Goal: Task Accomplishment & Management: Manage account settings

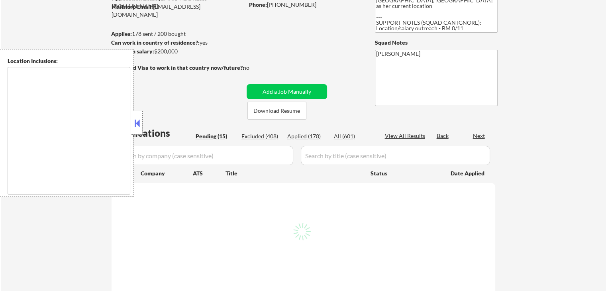
select select ""pending""
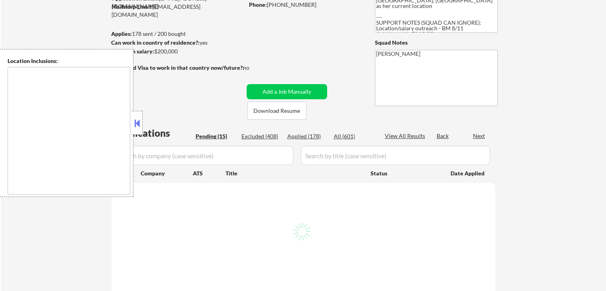
select select ""pending""
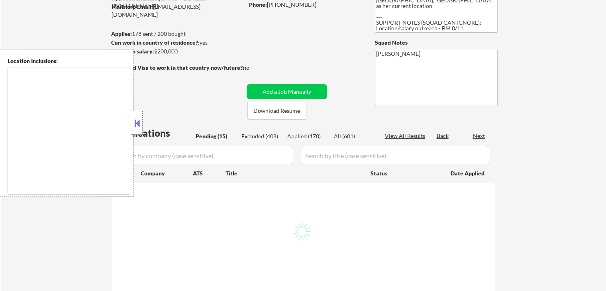
select select ""pending""
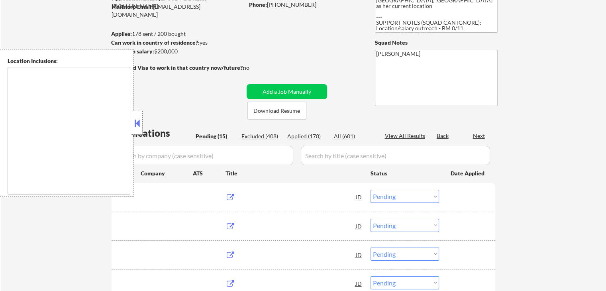
type textarea "[GEOGRAPHIC_DATA], [GEOGRAPHIC_DATA] [GEOGRAPHIC_DATA], [GEOGRAPHIC_DATA] [GEOG…"
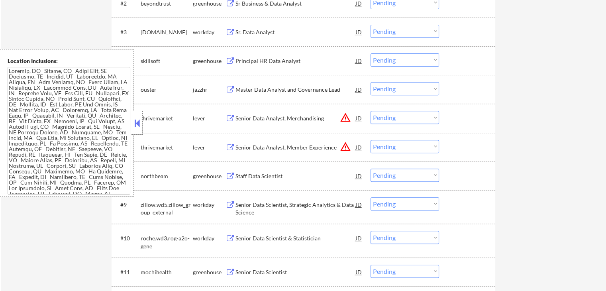
scroll to position [359, 0]
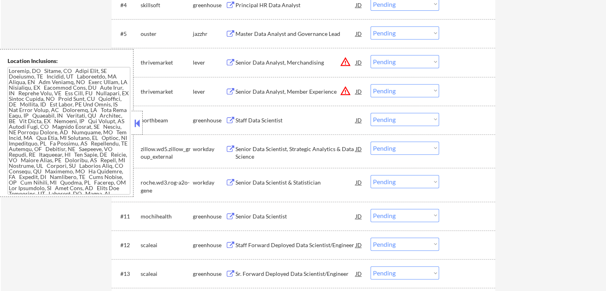
click at [403, 61] on select "Choose an option... Pending Applied Excluded (Questions) Excluded (Expired) Exc…" at bounding box center [405, 61] width 69 height 13
select select ""excluded__location_""
click at [371, 55] on select "Choose an option... Pending Applied Excluded (Questions) Excluded (Expired) Exc…" at bounding box center [405, 61] width 69 height 13
drag, startPoint x: 391, startPoint y: 88, endPoint x: 392, endPoint y: 95, distance: 7.2
click at [391, 88] on select "Choose an option... Pending Applied Excluded (Questions) Excluded (Expired) Exc…" at bounding box center [405, 90] width 69 height 13
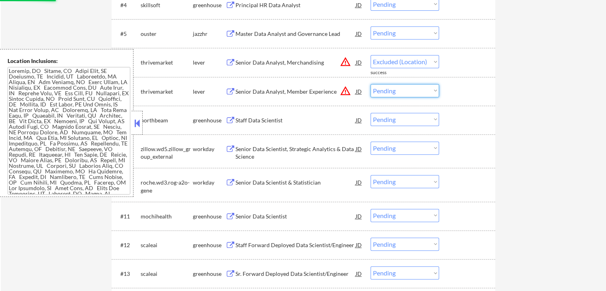
select select ""excluded__location_""
click at [371, 84] on select "Choose an option... Pending Applied Excluded (Questions) Excluded (Expired) Exc…" at bounding box center [405, 90] width 69 height 13
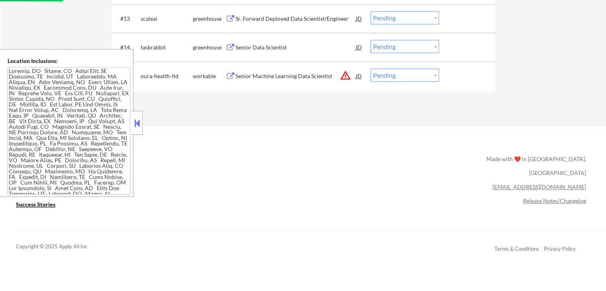
select select ""pending""
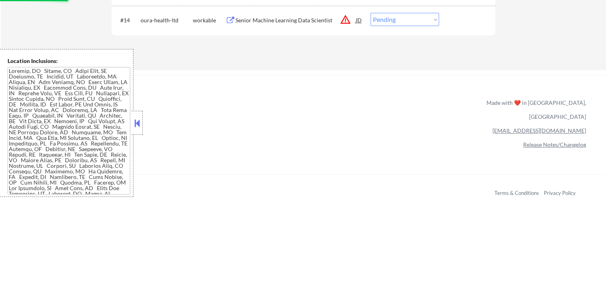
scroll to position [598, 0]
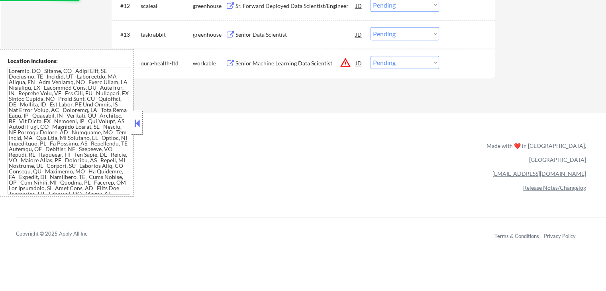
select select ""pending""
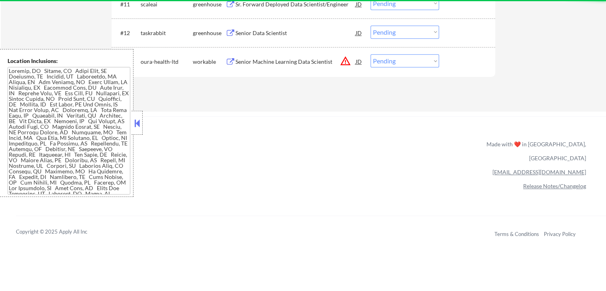
scroll to position [558, 0]
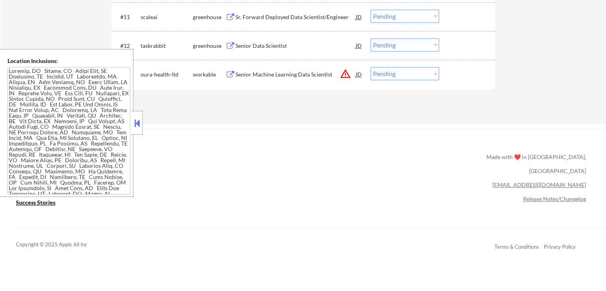
click at [397, 73] on select "Choose an option... Pending Applied Excluded (Questions) Excluded (Expired) Exc…" at bounding box center [405, 73] width 69 height 13
select select ""excluded__location_""
click at [371, 67] on select "Choose an option... Pending Applied Excluded (Questions) Excluded (Expired) Exc…" at bounding box center [405, 73] width 69 height 13
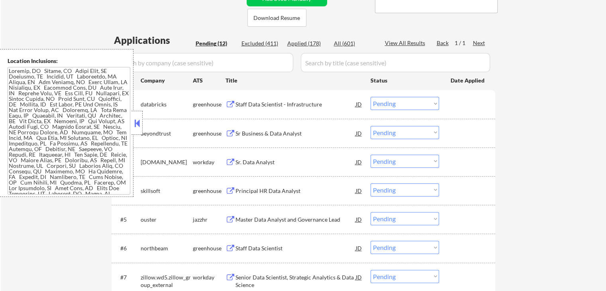
scroll to position [159, 0]
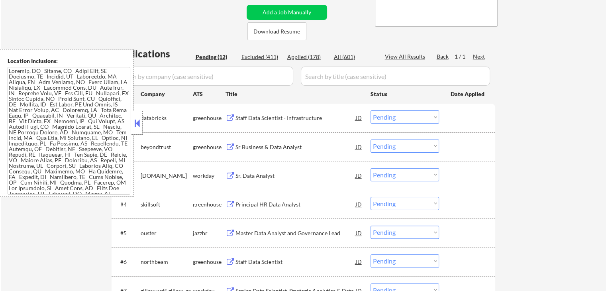
click at [232, 115] on button at bounding box center [231, 118] width 10 height 8
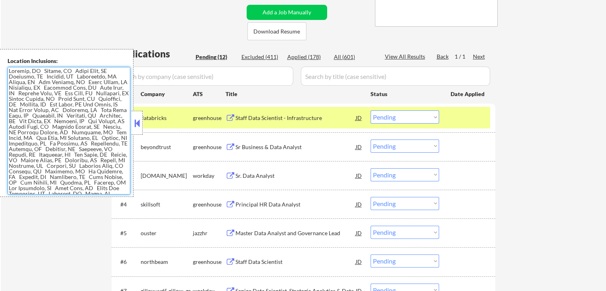
click at [384, 114] on select "Choose an option... Pending Applied Excluded (Questions) Excluded (Expired) Exc…" at bounding box center [405, 116] width 69 height 13
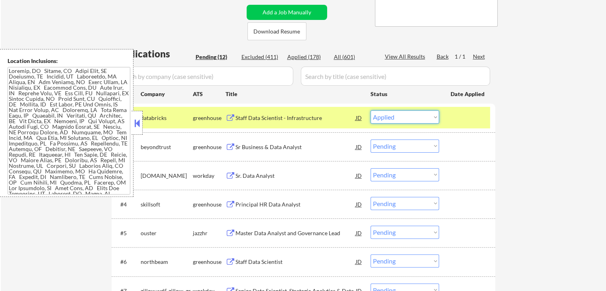
click at [371, 110] on select "Choose an option... Pending Applied Excluded (Questions) Excluded (Expired) Exc…" at bounding box center [405, 116] width 69 height 13
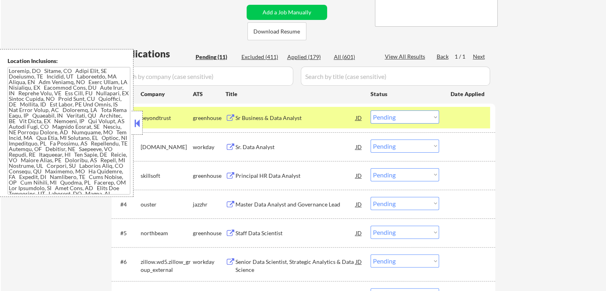
click at [231, 117] on button at bounding box center [231, 118] width 10 height 8
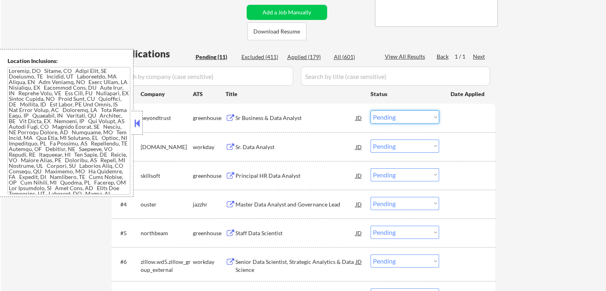
click at [413, 114] on select "Choose an option... Pending Applied Excluded (Questions) Excluded (Expired) Exc…" at bounding box center [405, 116] width 69 height 13
click at [371, 110] on select "Choose an option... Pending Applied Excluded (Questions) Excluded (Expired) Exc…" at bounding box center [405, 116] width 69 height 13
click at [229, 145] on button at bounding box center [231, 147] width 10 height 8
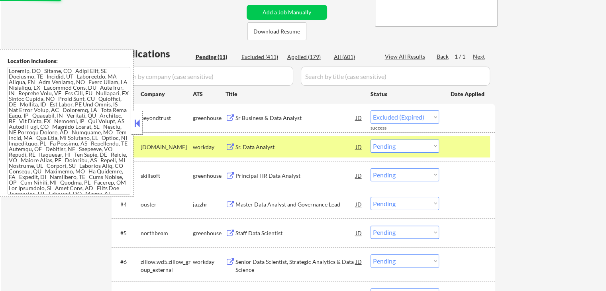
select select ""pending""
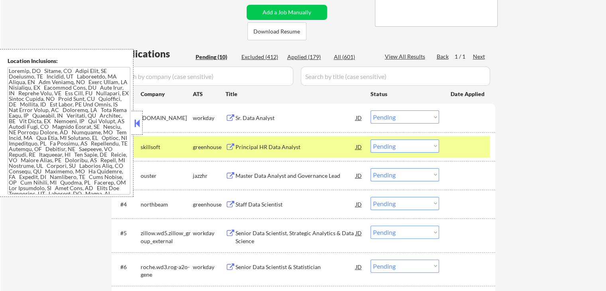
scroll to position [3, 0]
click at [385, 117] on select "Choose an option... Pending Applied Excluded (Questions) Excluded (Expired) Exc…" at bounding box center [405, 116] width 69 height 13
click at [371, 110] on select "Choose an option... Pending Applied Excluded (Questions) Excluded (Expired) Exc…" at bounding box center [405, 116] width 69 height 13
click at [230, 147] on button at bounding box center [231, 147] width 10 height 8
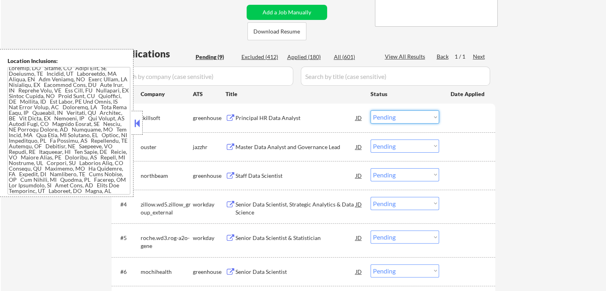
drag, startPoint x: 395, startPoint y: 116, endPoint x: 397, endPoint y: 122, distance: 7.1
click at [395, 116] on select "Choose an option... Pending Applied Excluded (Questions) Excluded (Expired) Exc…" at bounding box center [405, 116] width 69 height 13
click at [371, 110] on select "Choose an option... Pending Applied Excluded (Questions) Excluded (Expired) Exc…" at bounding box center [405, 116] width 69 height 13
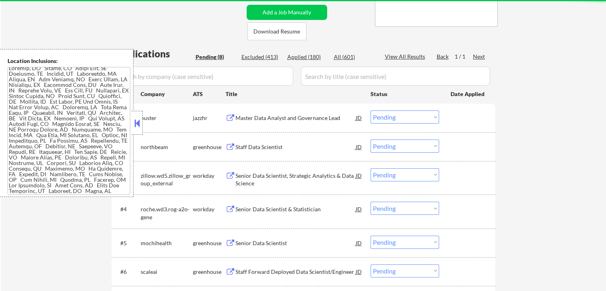
click at [229, 116] on button at bounding box center [231, 118] width 10 height 8
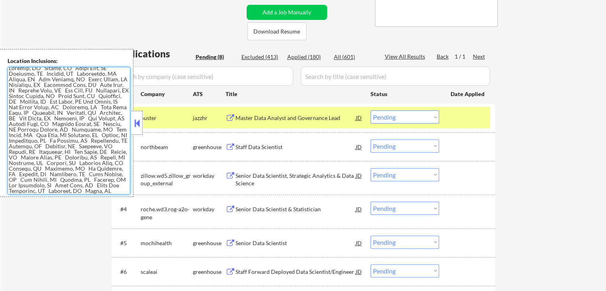
click at [398, 117] on select "Choose an option... Pending Applied Excluded (Questions) Excluded (Expired) Exc…" at bounding box center [405, 116] width 69 height 13
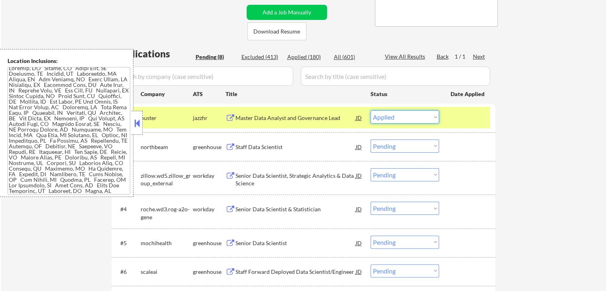
click at [371, 110] on select "Choose an option... Pending Applied Excluded (Questions) Excluded (Expired) Exc…" at bounding box center [405, 116] width 69 height 13
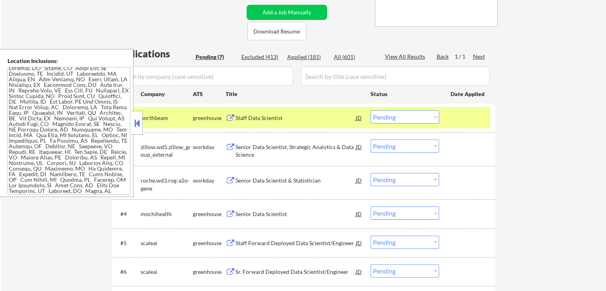
click at [233, 118] on button at bounding box center [231, 118] width 10 height 8
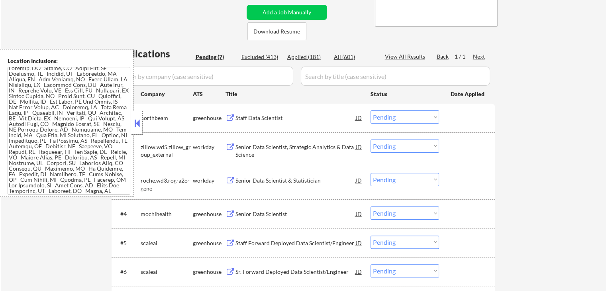
click at [408, 117] on select "Choose an option... Pending Applied Excluded (Questions) Excluded (Expired) Exc…" at bounding box center [405, 116] width 69 height 13
click at [371, 110] on select "Choose an option... Pending Applied Excluded (Questions) Excluded (Expired) Exc…" at bounding box center [405, 116] width 69 height 13
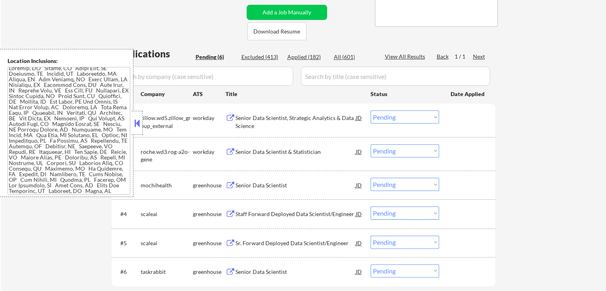
click at [230, 118] on button at bounding box center [231, 118] width 10 height 8
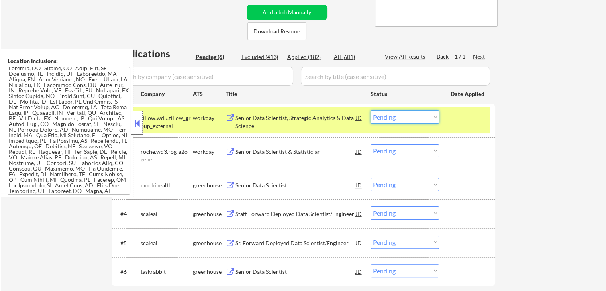
click at [395, 119] on select "Choose an option... Pending Applied Excluded (Questions) Excluded (Expired) Exc…" at bounding box center [405, 116] width 69 height 13
click at [371, 110] on select "Choose an option... Pending Applied Excluded (Questions) Excluded (Expired) Exc…" at bounding box center [405, 116] width 69 height 13
click at [231, 153] on button at bounding box center [231, 152] width 10 height 8
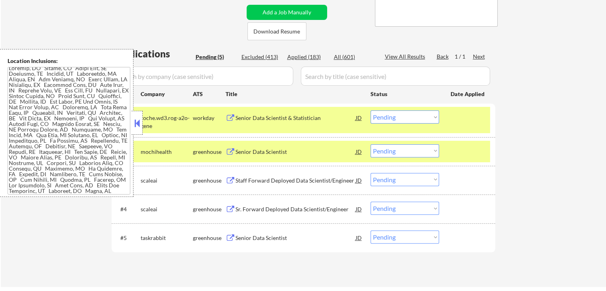
drag, startPoint x: 411, startPoint y: 116, endPoint x: 412, endPoint y: 120, distance: 4.1
click at [411, 116] on select "Choose an option... Pending Applied Excluded (Questions) Excluded (Expired) Exc…" at bounding box center [405, 116] width 69 height 13
click at [371, 110] on select "Choose an option... Pending Applied Excluded (Questions) Excluded (Expired) Exc…" at bounding box center [405, 116] width 69 height 13
click at [228, 151] on button at bounding box center [231, 152] width 10 height 8
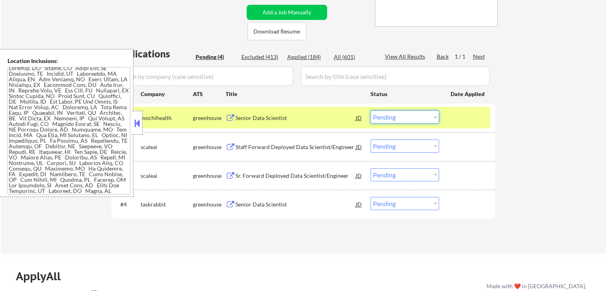
click at [402, 118] on select "Choose an option... Pending Applied Excluded (Questions) Excluded (Expired) Exc…" at bounding box center [405, 116] width 69 height 13
click at [371, 110] on select "Choose an option... Pending Applied Excluded (Questions) Excluded (Expired) Exc…" at bounding box center [405, 116] width 69 height 13
click at [232, 118] on button at bounding box center [231, 118] width 10 height 8
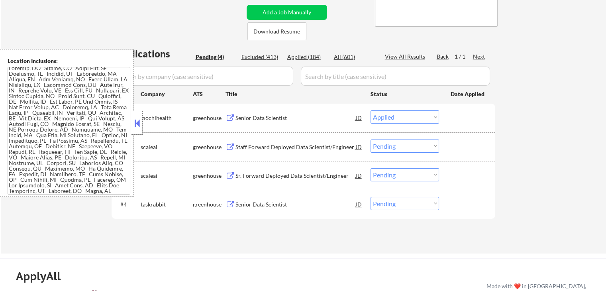
click at [395, 115] on select "Choose an option... Pending Applied Excluded (Questions) Excluded (Expired) Exc…" at bounding box center [405, 116] width 69 height 13
click at [371, 110] on select "Choose an option... Pending Applied Excluded (Questions) Excluded (Expired) Exc…" at bounding box center [405, 116] width 69 height 13
click at [233, 143] on button at bounding box center [231, 147] width 10 height 8
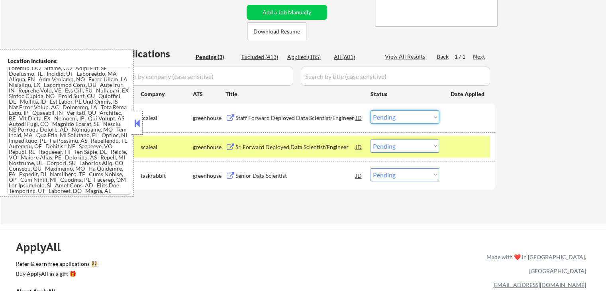
click at [392, 117] on select "Choose an option... Pending Applied Excluded (Questions) Excluded (Expired) Exc…" at bounding box center [405, 116] width 69 height 13
click at [371, 110] on select "Choose an option... Pending Applied Excluded (Questions) Excluded (Expired) Exc…" at bounding box center [405, 116] width 69 height 13
click at [231, 146] on button at bounding box center [231, 147] width 10 height 8
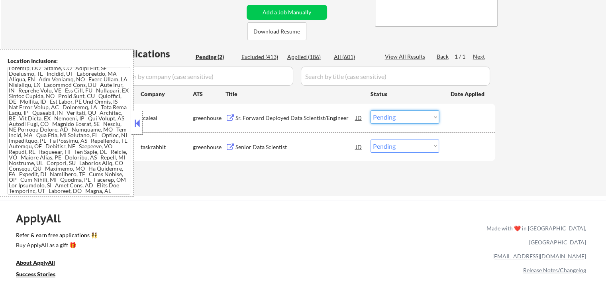
drag, startPoint x: 406, startPoint y: 120, endPoint x: 403, endPoint y: 123, distance: 4.5
click at [406, 120] on select "Choose an option... Pending Applied Excluded (Questions) Excluded (Expired) Exc…" at bounding box center [405, 116] width 69 height 13
click at [371, 110] on select "Choose an option... Pending Applied Excluded (Questions) Excluded (Expired) Exc…" at bounding box center [405, 116] width 69 height 13
click at [229, 147] on button at bounding box center [231, 147] width 10 height 8
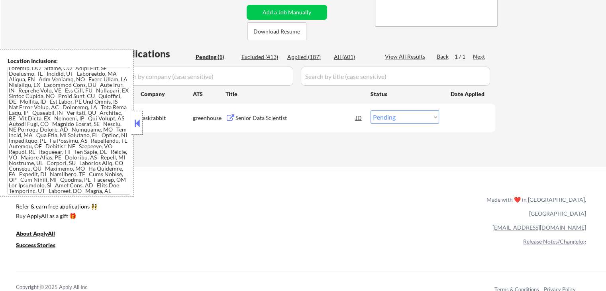
click at [381, 116] on select "Choose an option... Pending Applied Excluded (Questions) Excluded (Expired) Exc…" at bounding box center [405, 116] width 69 height 13
select select ""excluded__salary_""
click at [371, 110] on select "Choose an option... Pending Applied Excluded (Questions) Excluded (Expired) Exc…" at bounding box center [405, 116] width 69 height 13
